Goal: Information Seeking & Learning: Learn about a topic

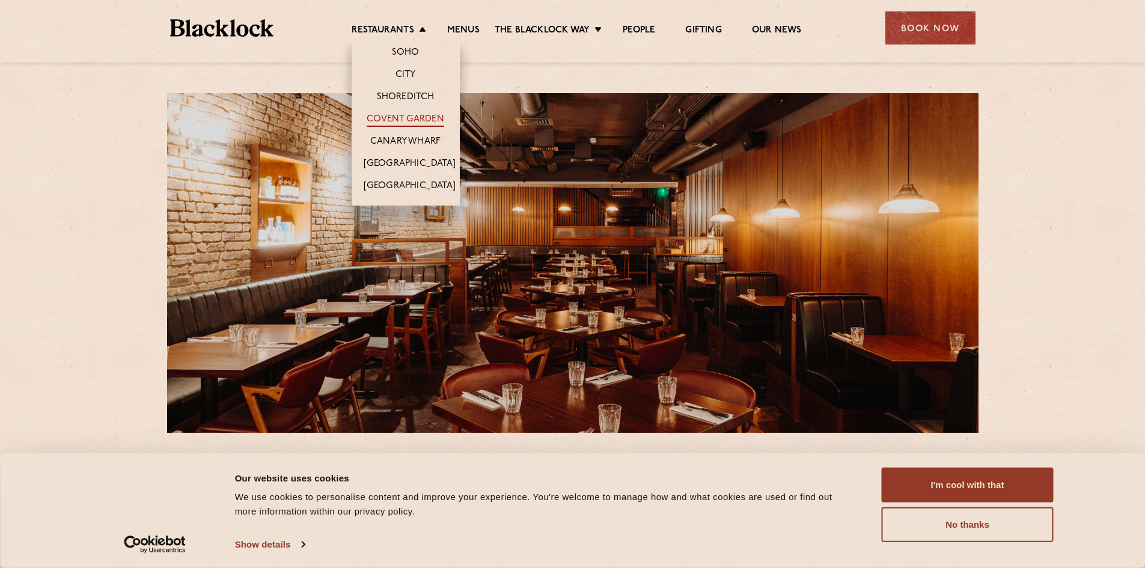
click at [410, 117] on link "Covent Garden" at bounding box center [406, 120] width 78 height 13
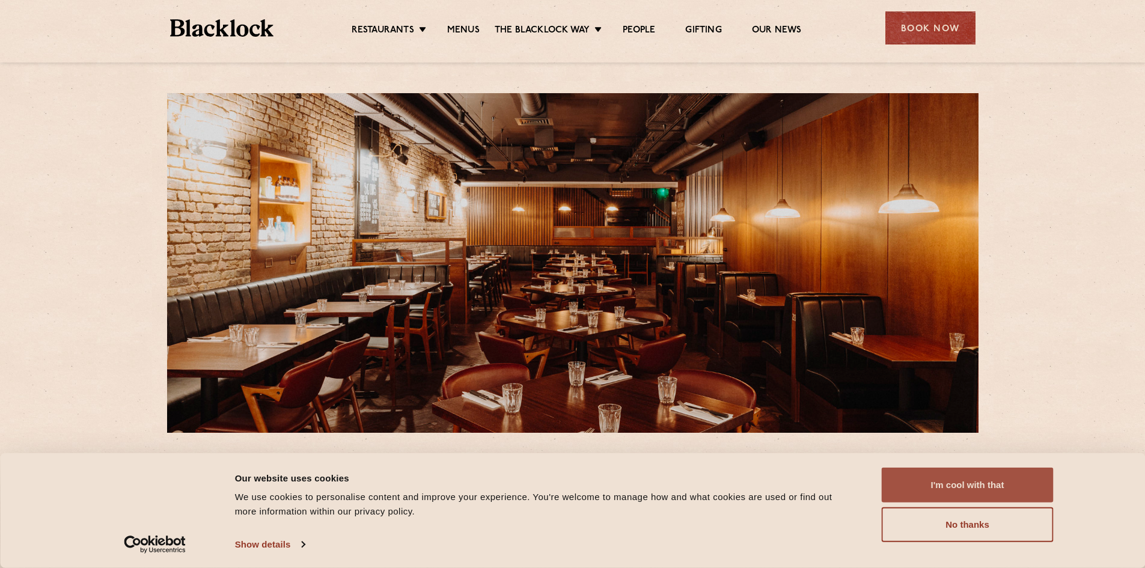
click at [916, 488] on button "I'm cool with that" at bounding box center [968, 485] width 172 height 35
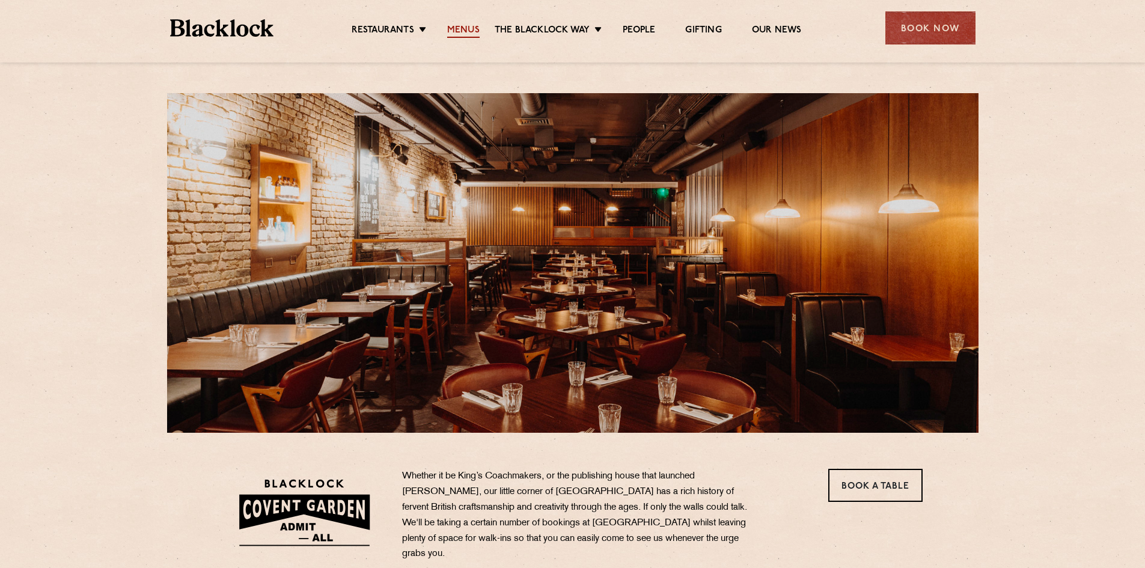
click at [463, 27] on link "Menus" at bounding box center [463, 31] width 32 height 13
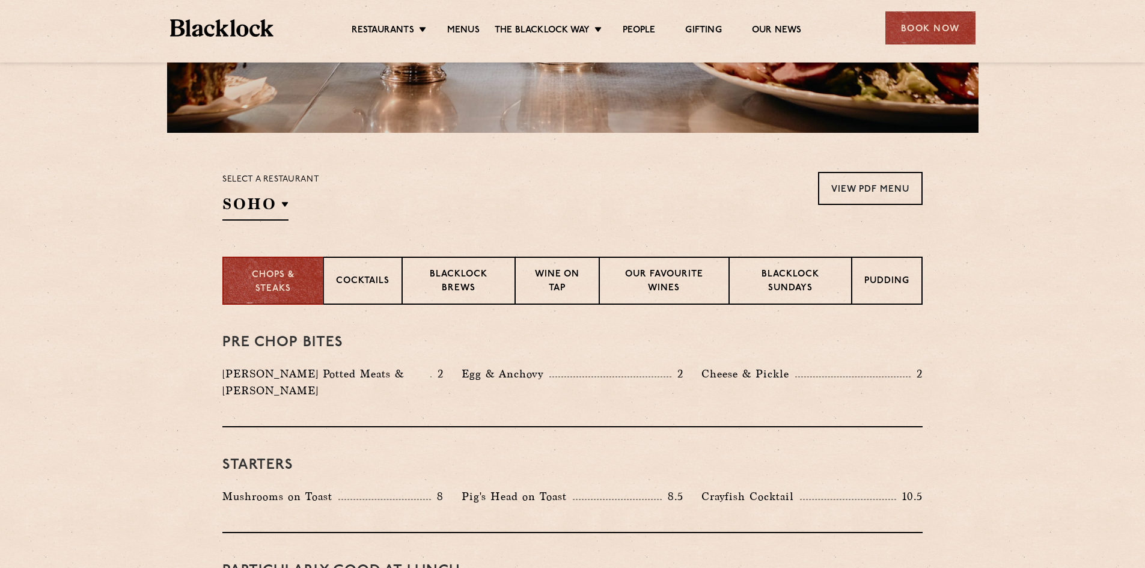
scroll to position [361, 0]
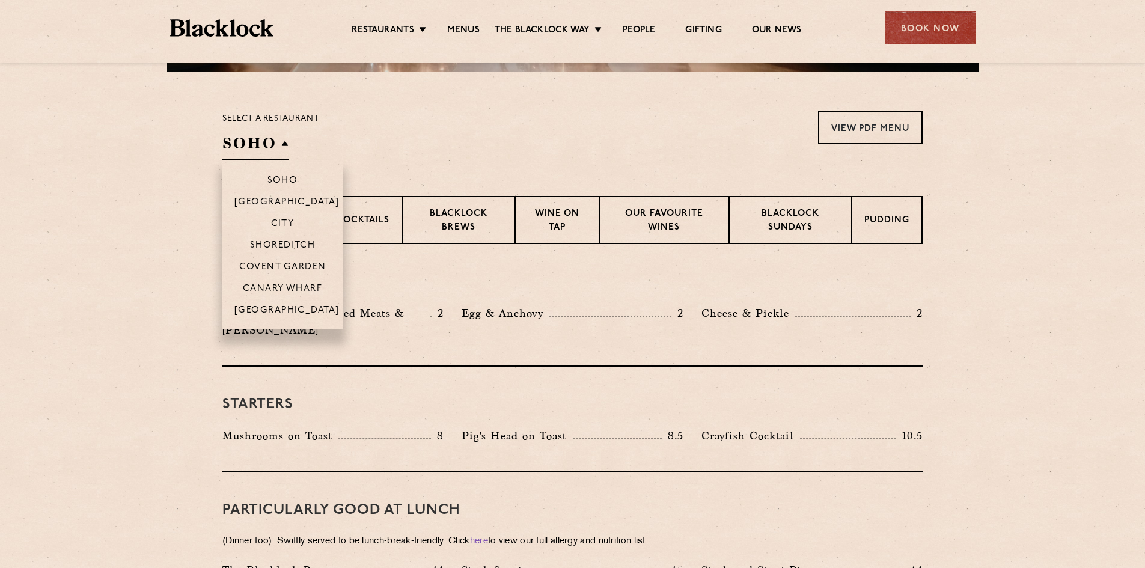
click at [283, 144] on h2 "SOHO" at bounding box center [255, 146] width 66 height 27
click at [275, 268] on p "Covent Garden" at bounding box center [282, 268] width 87 height 12
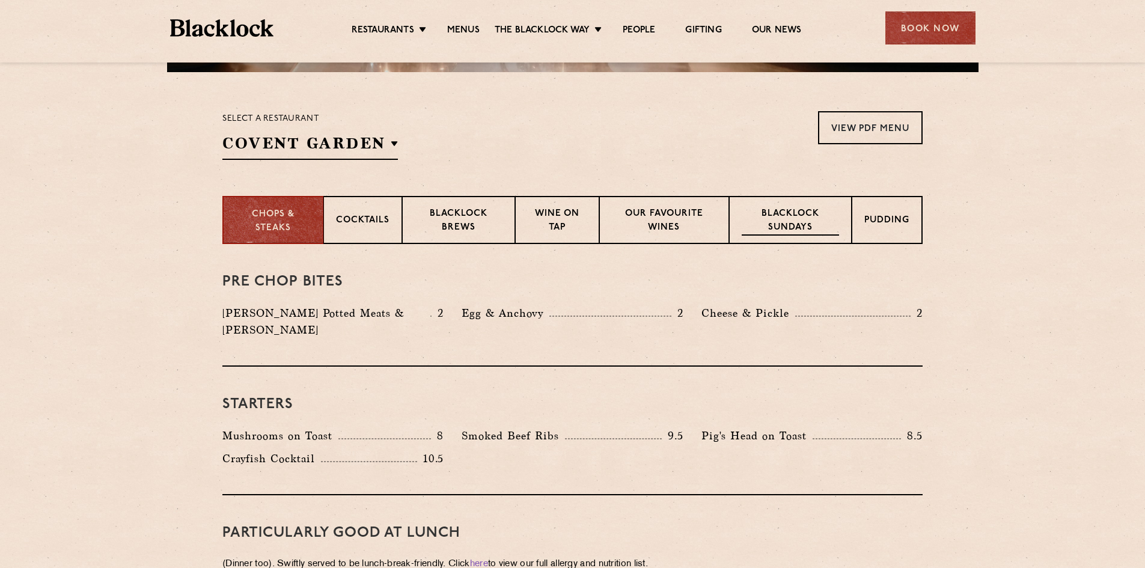
click at [779, 233] on p "Blacklock Sundays" at bounding box center [790, 221] width 97 height 28
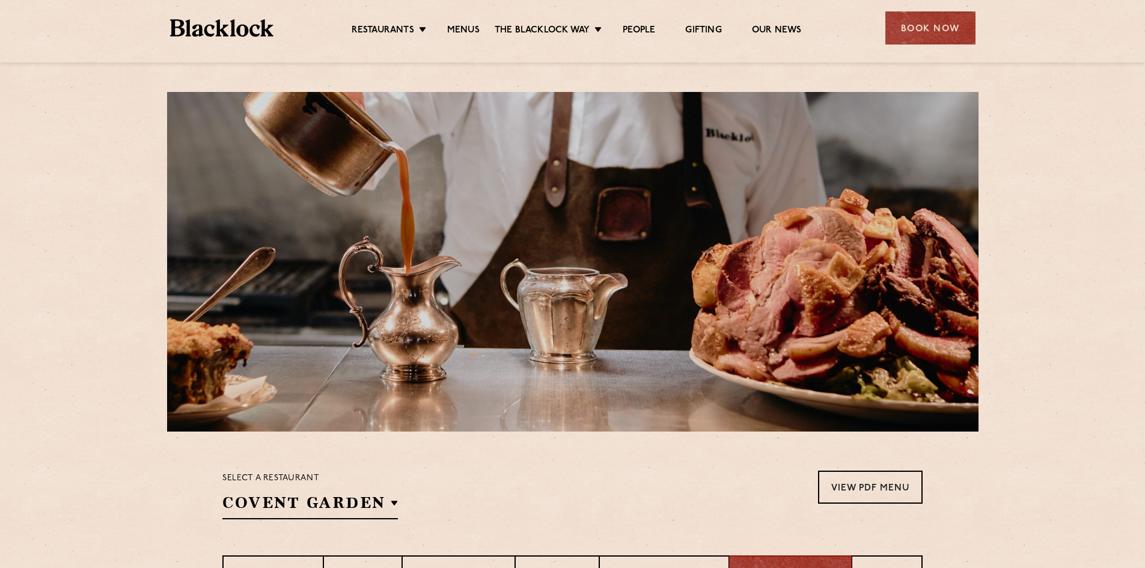
scroll to position [0, 0]
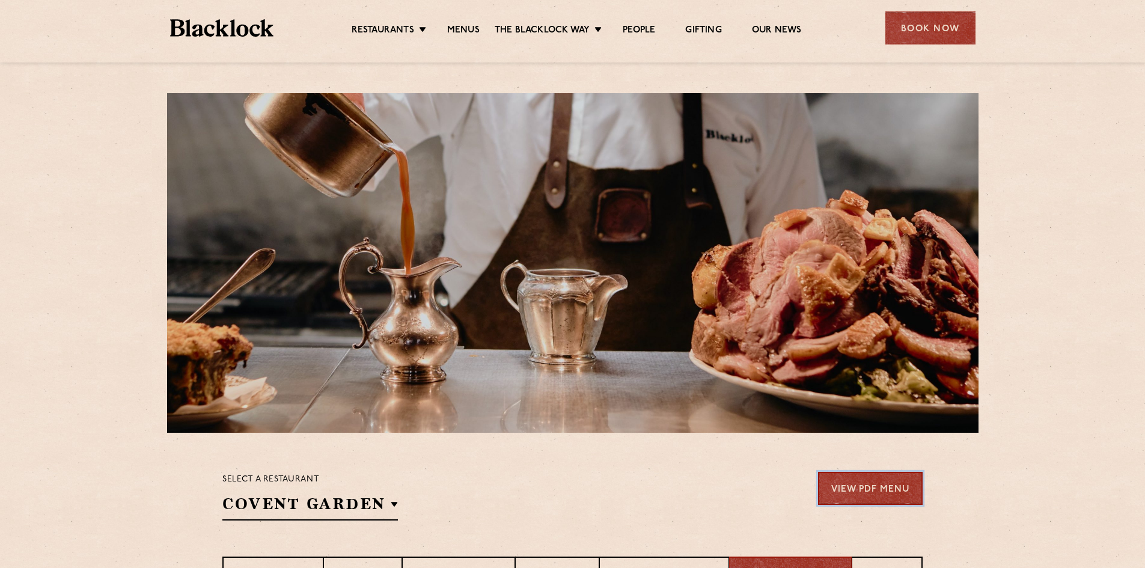
click at [871, 481] on link "View PDF Menu" at bounding box center [870, 488] width 105 height 33
